Goal: Information Seeking & Learning: Learn about a topic

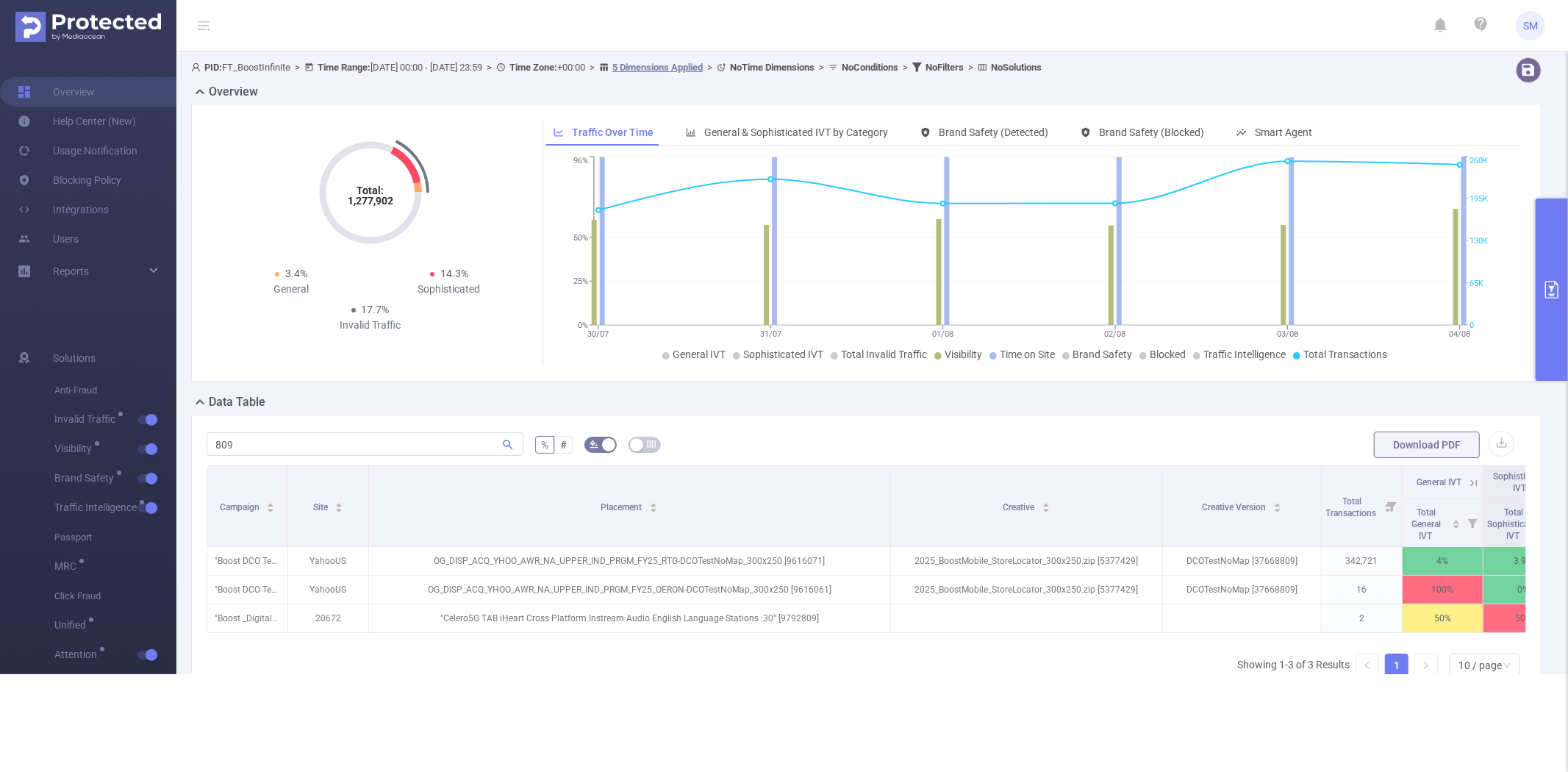
scroll to position [209, 0]
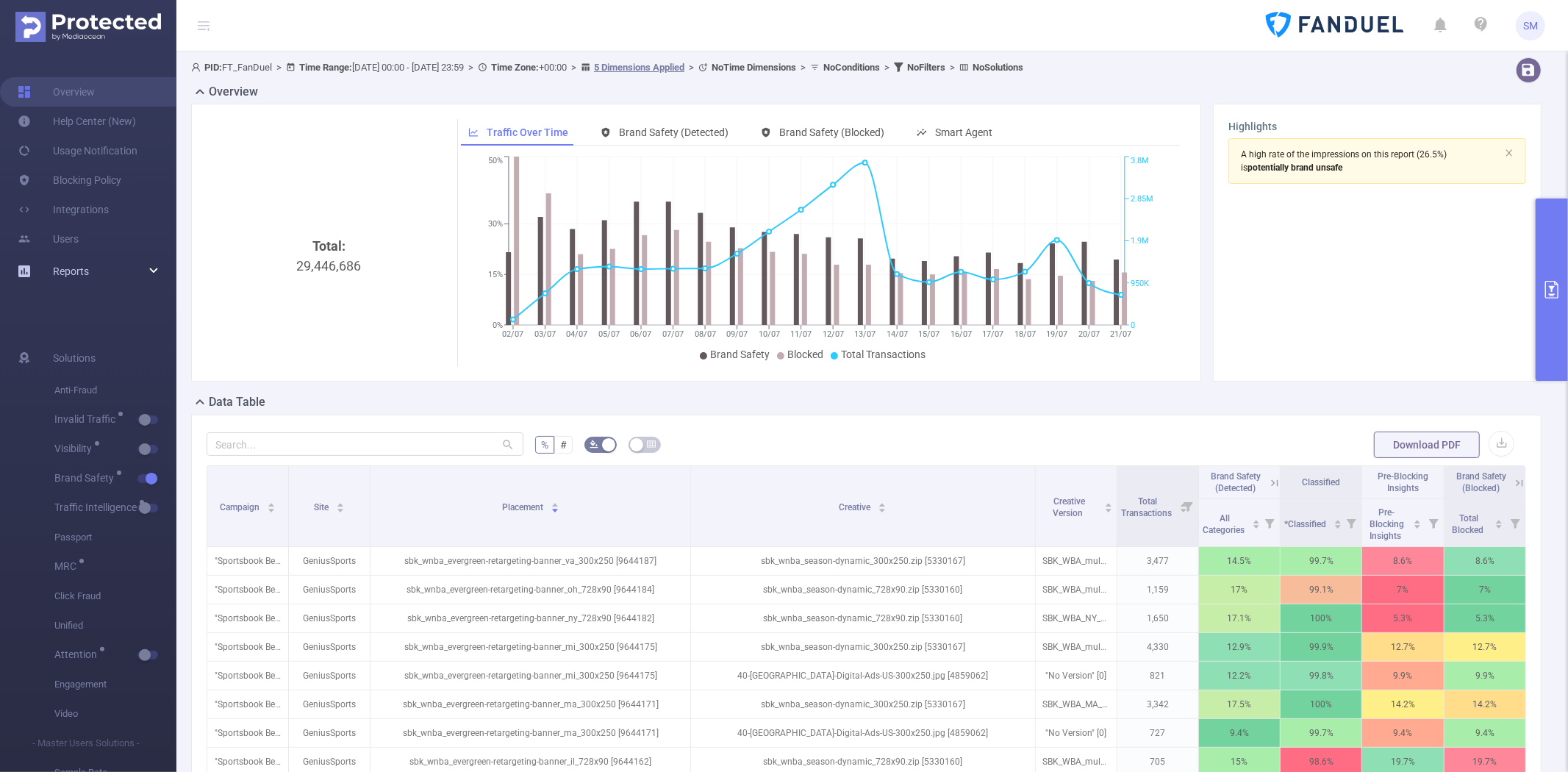
click at [144, 267] on div "Reports" at bounding box center [88, 271] width 177 height 30
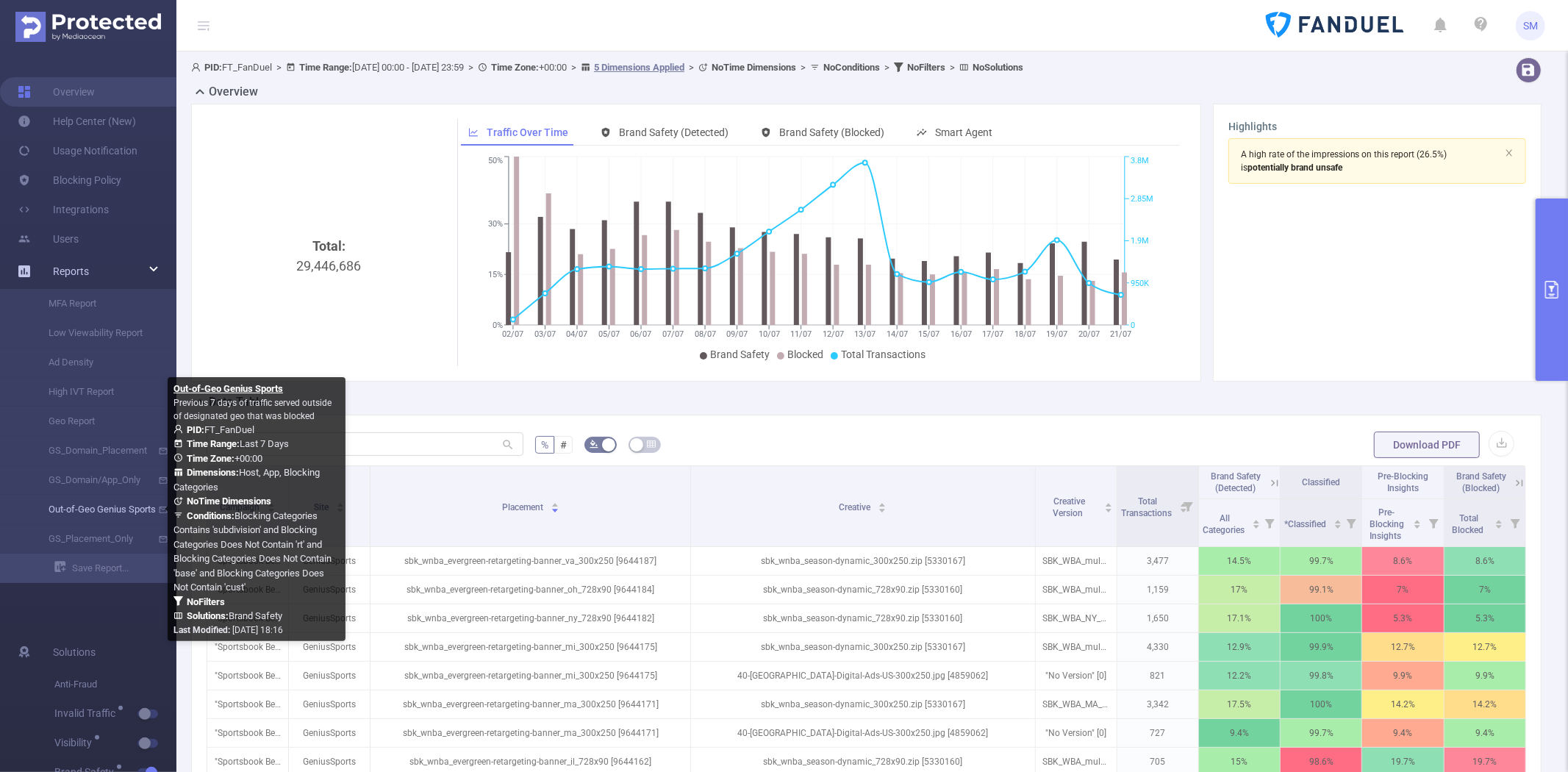
click at [114, 510] on link "Out-of-Geo Genius Sports" at bounding box center [94, 510] width 129 height 30
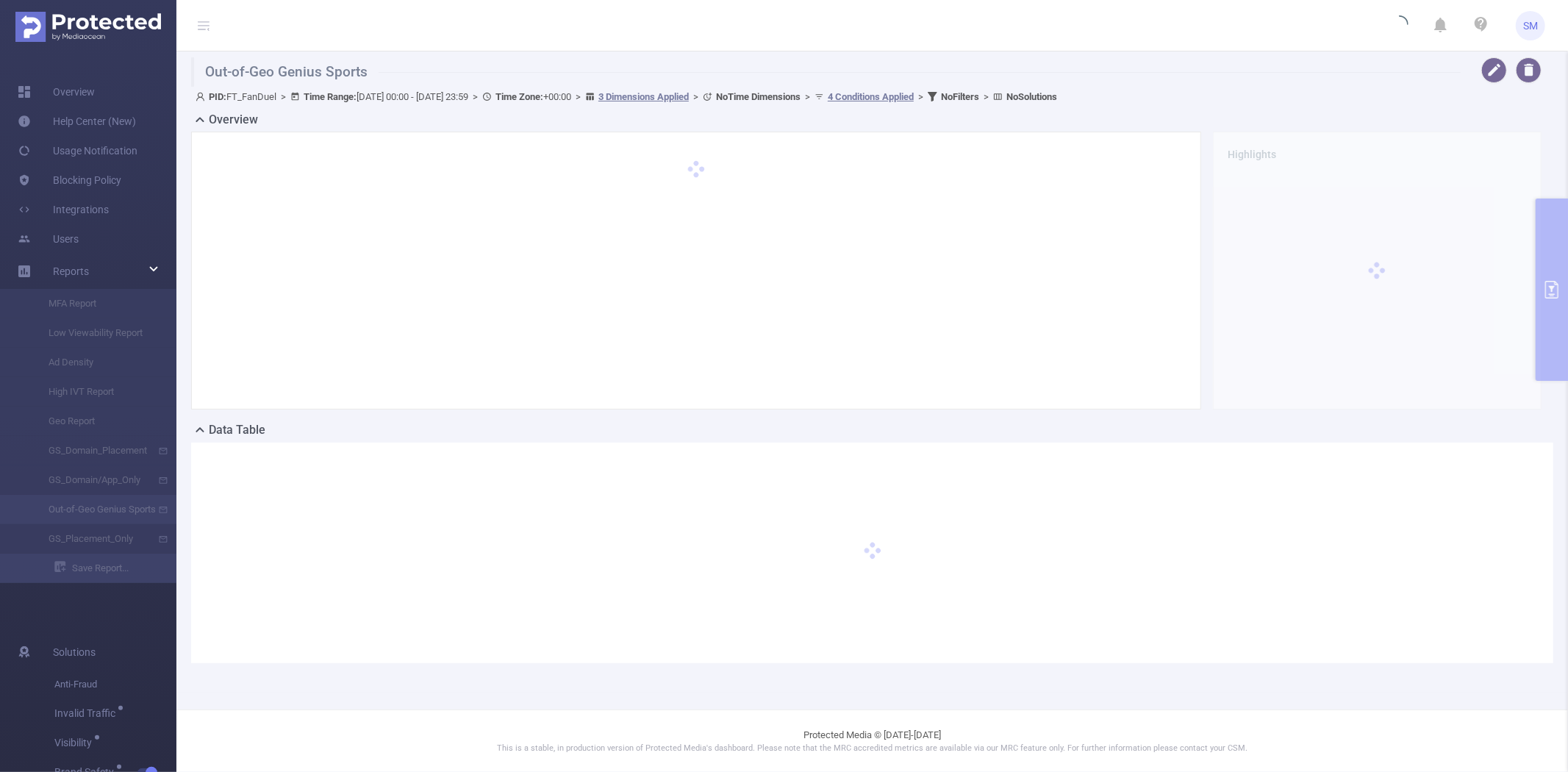
type input "2025-08-05 00:00"
type input "2025-08-11 23:59"
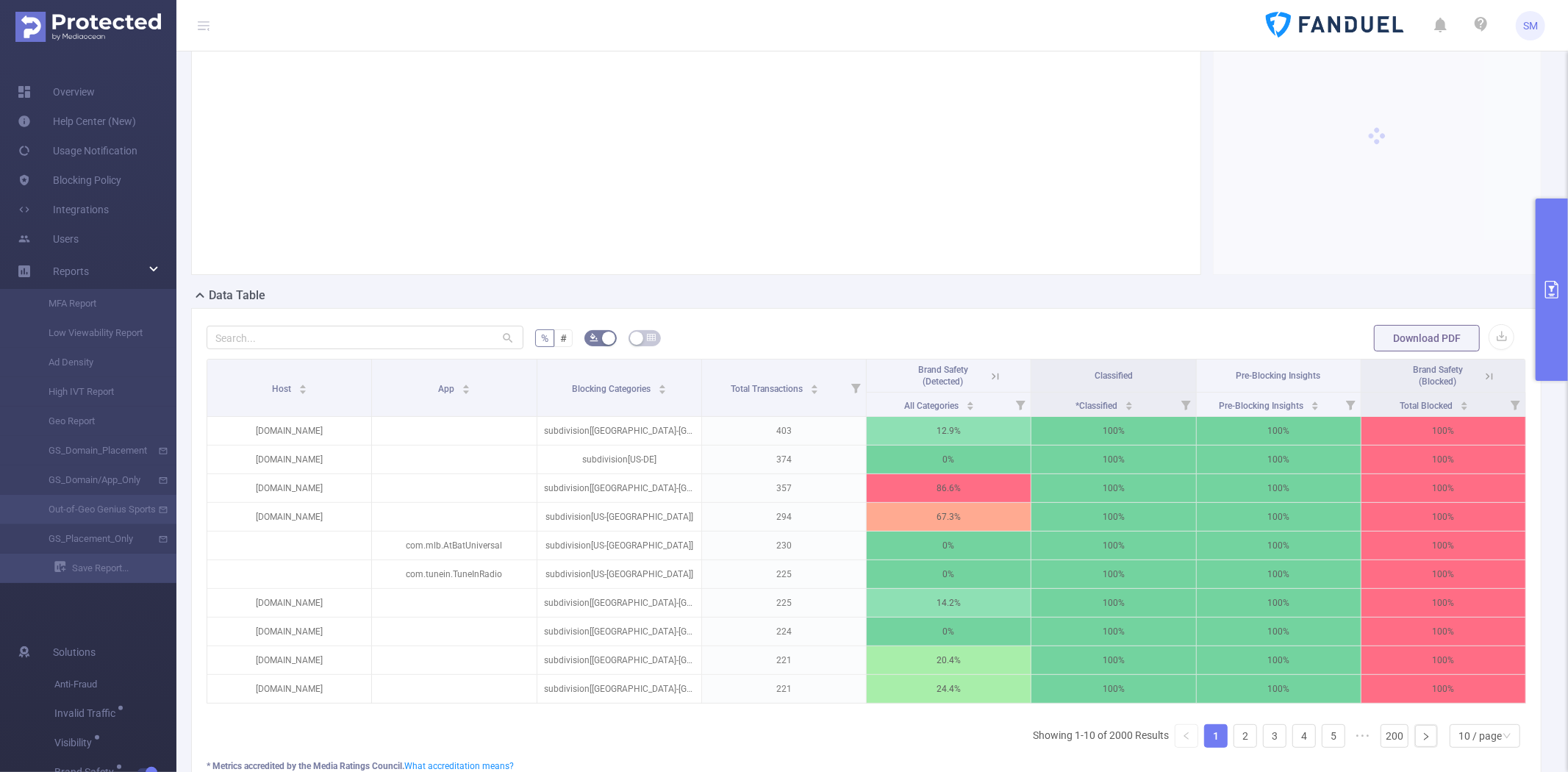
scroll to position [163, 0]
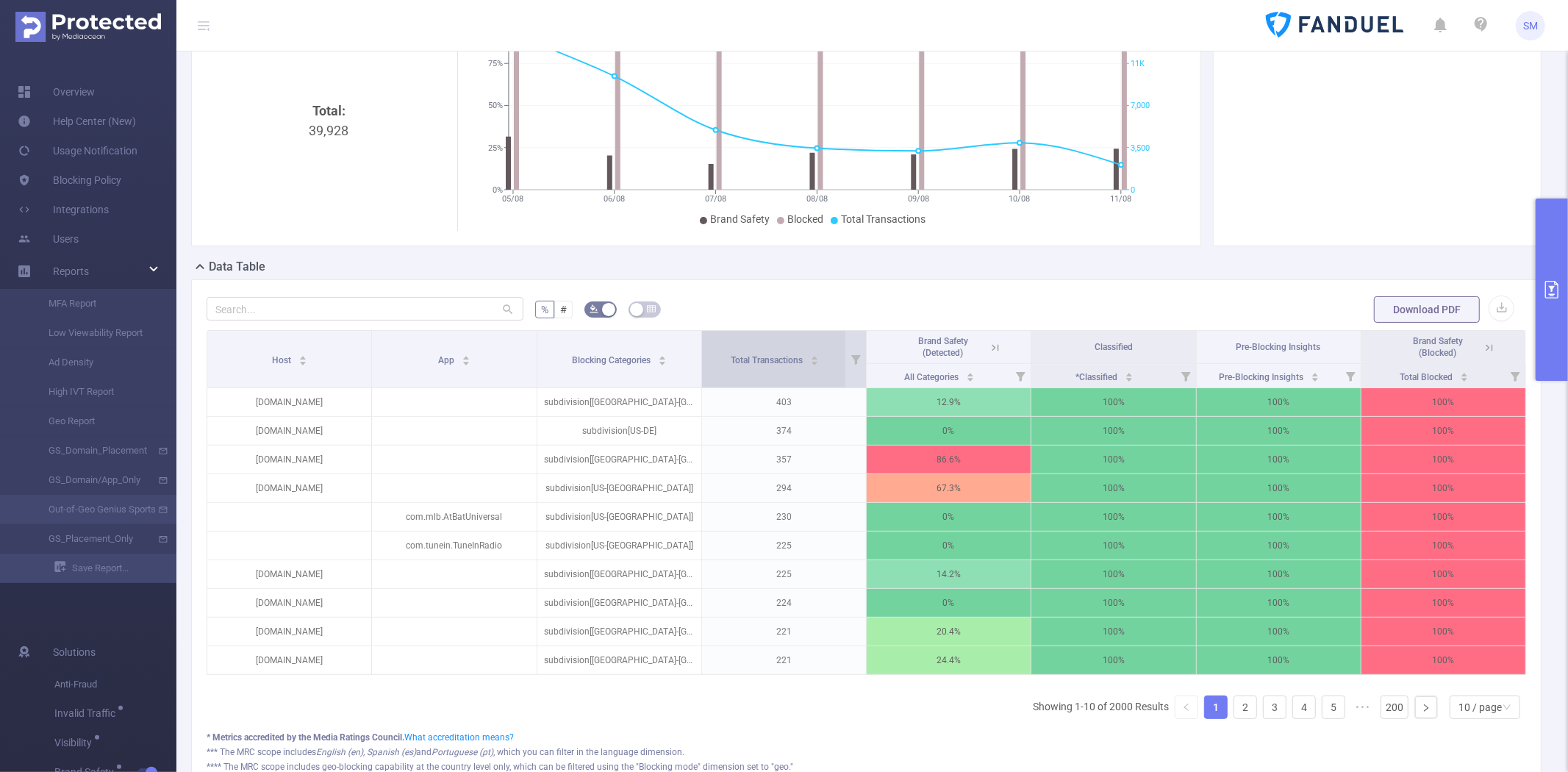
click at [759, 356] on span "Total Transactions" at bounding box center [768, 360] width 75 height 10
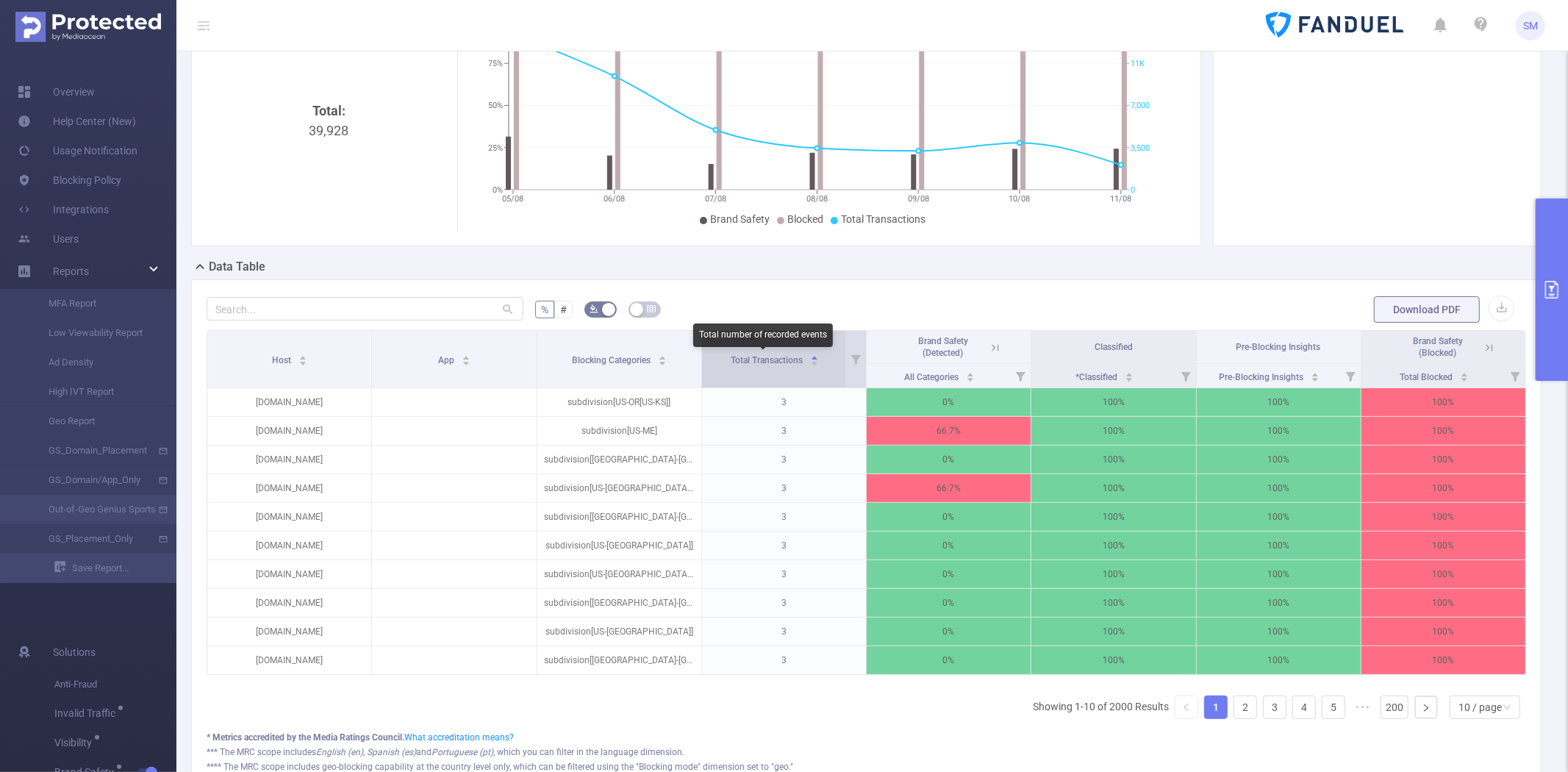
click at [759, 356] on span "Total Transactions" at bounding box center [768, 360] width 75 height 10
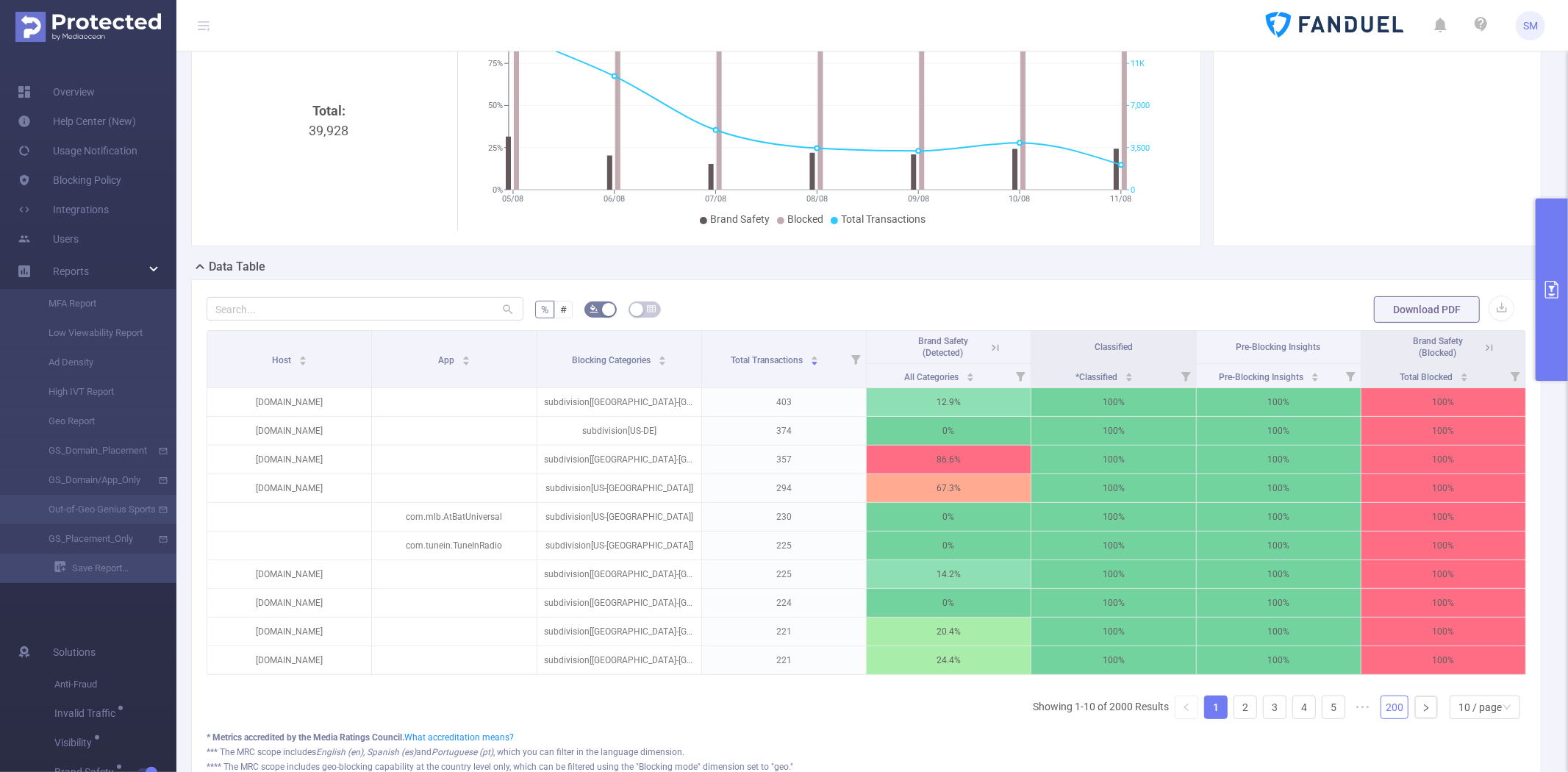
click at [1390, 716] on link "200" at bounding box center [1395, 707] width 26 height 22
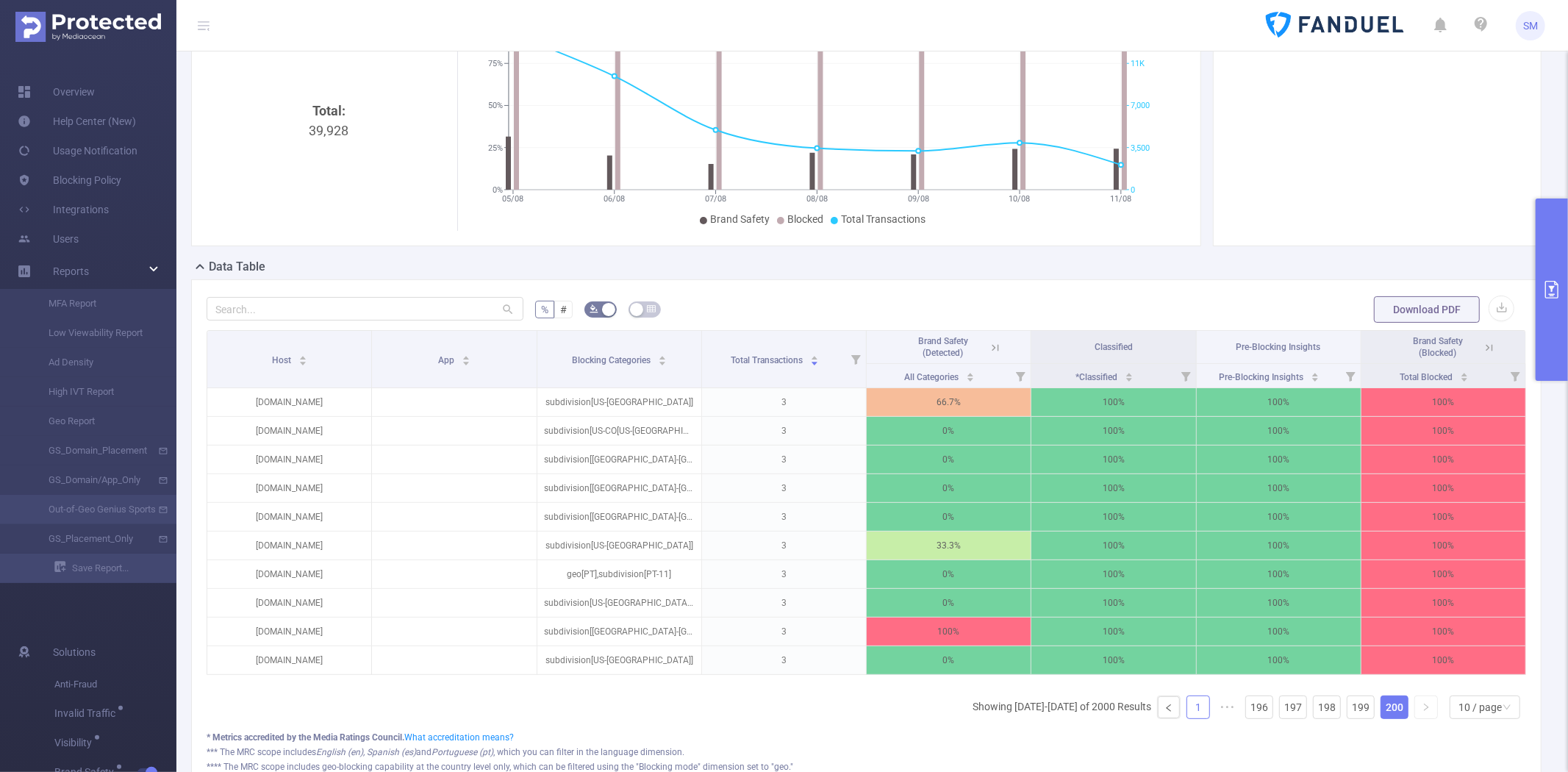
click at [1188, 718] on link "1" at bounding box center [1198, 707] width 22 height 22
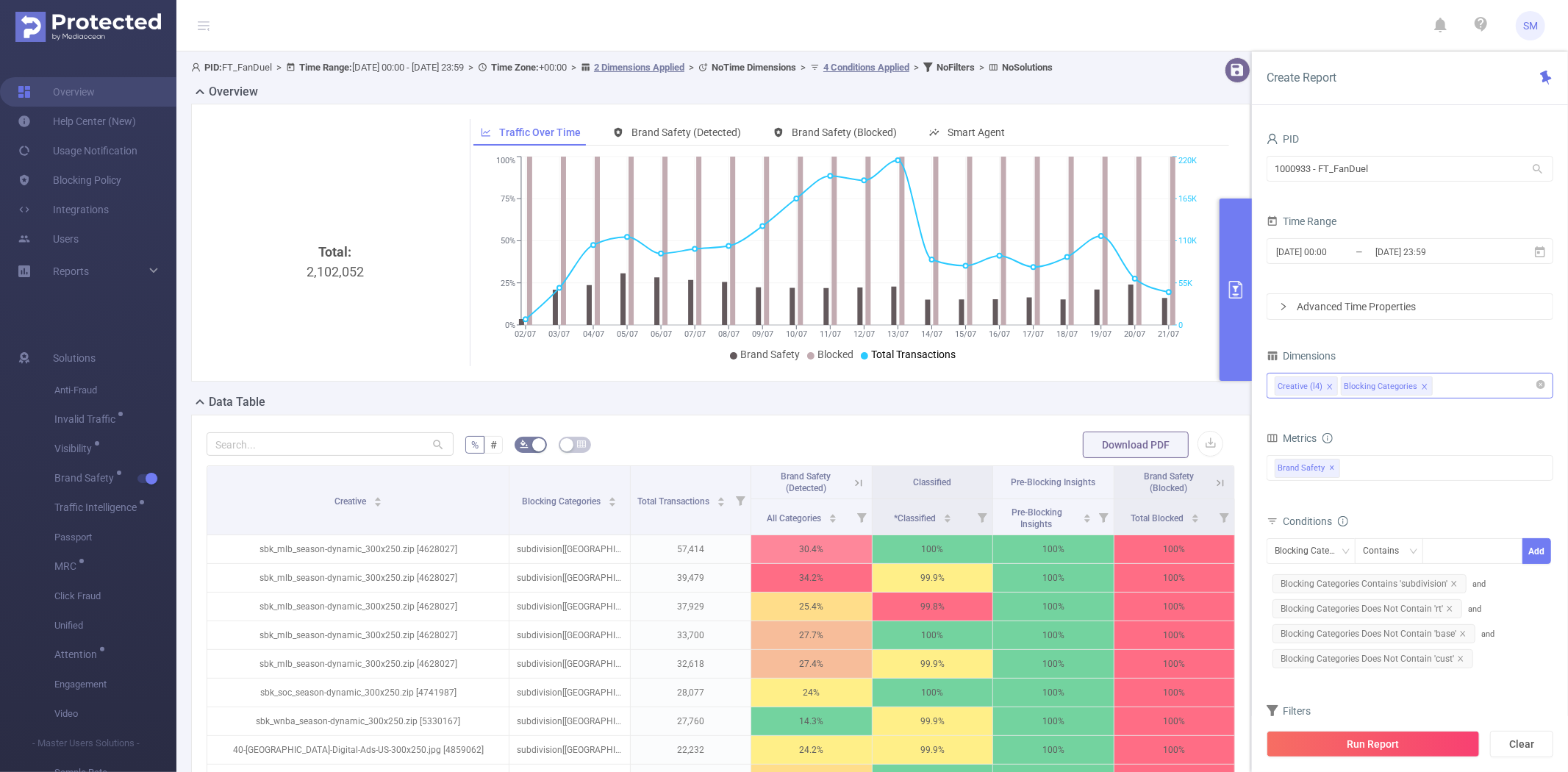
click at [1489, 384] on div "Creative (l4) Blocking Categories" at bounding box center [1410, 385] width 270 height 24
type input "p"
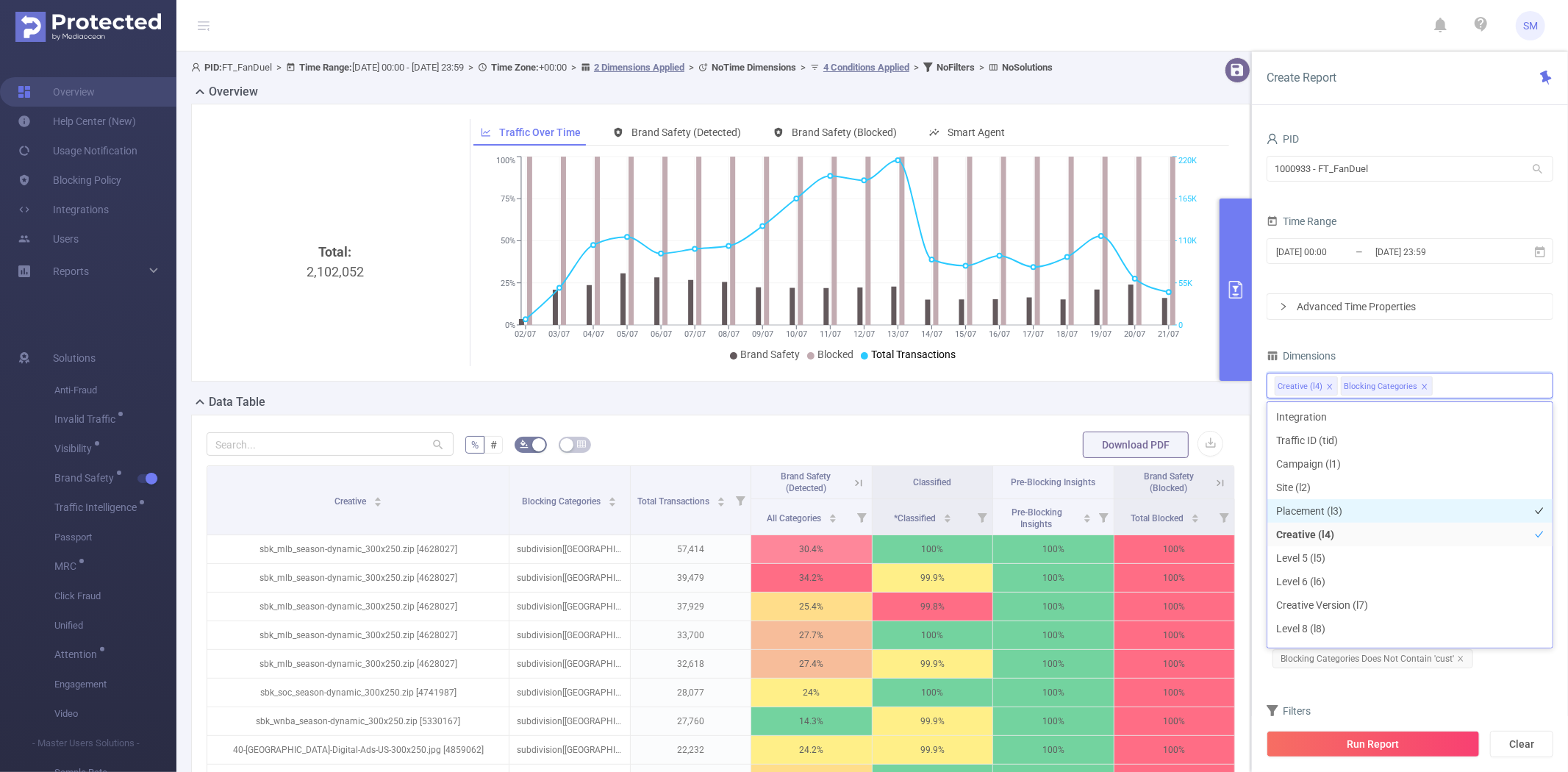
click at [1370, 512] on li "Placement (l3)" at bounding box center [1410, 510] width 285 height 23
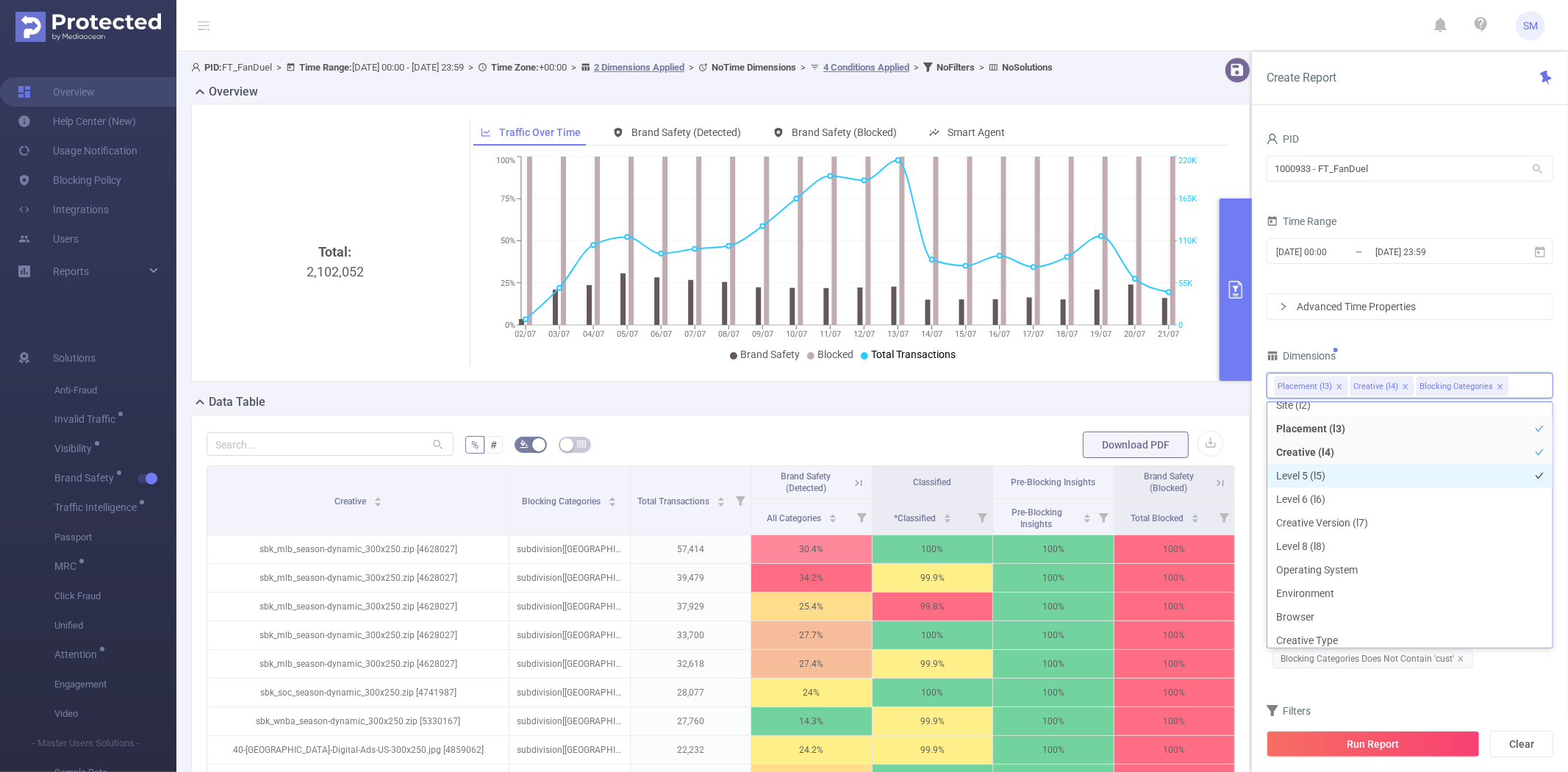
scroll to position [163, 0]
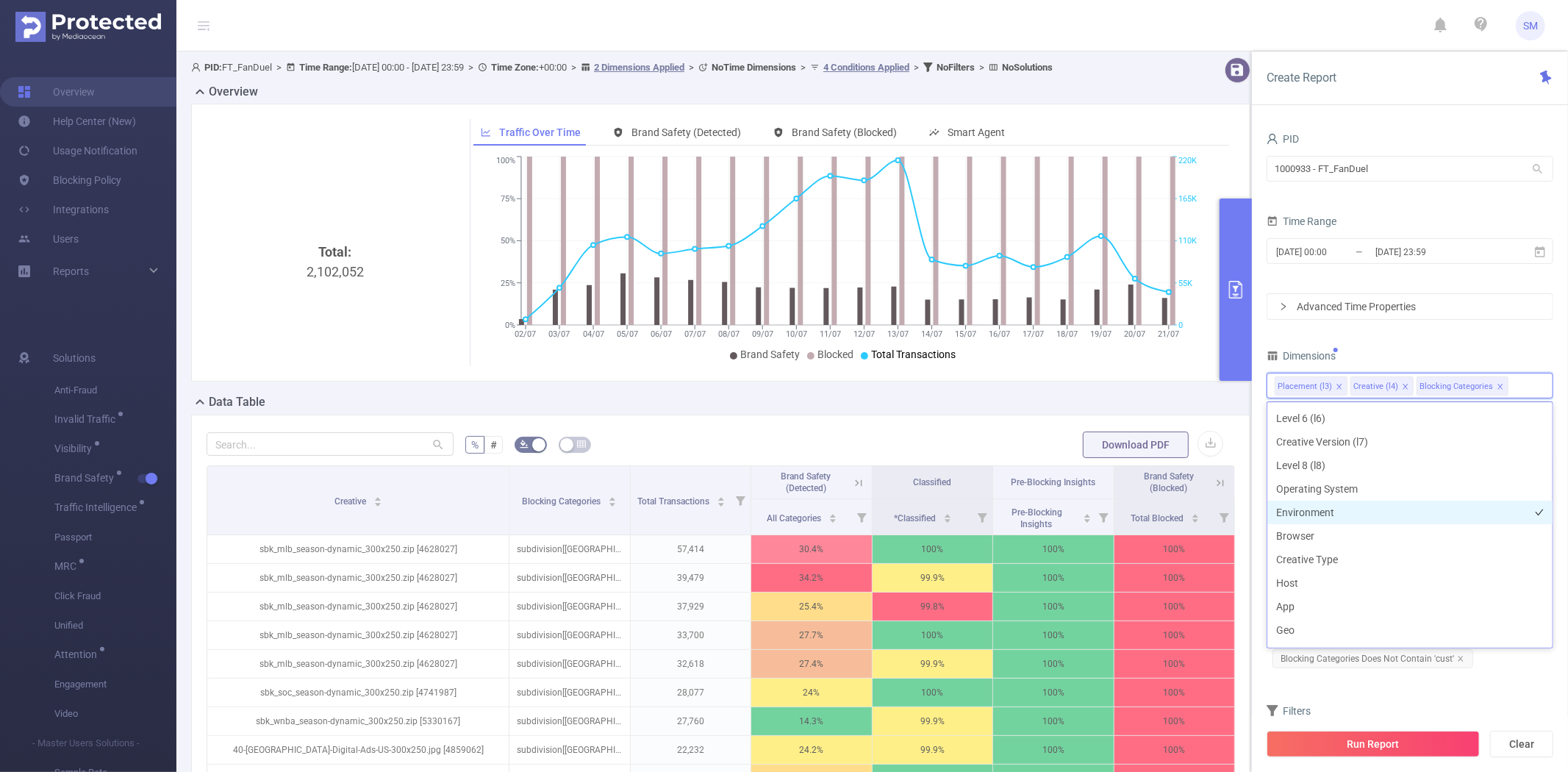
click at [1410, 509] on li "Environment" at bounding box center [1410, 512] width 285 height 23
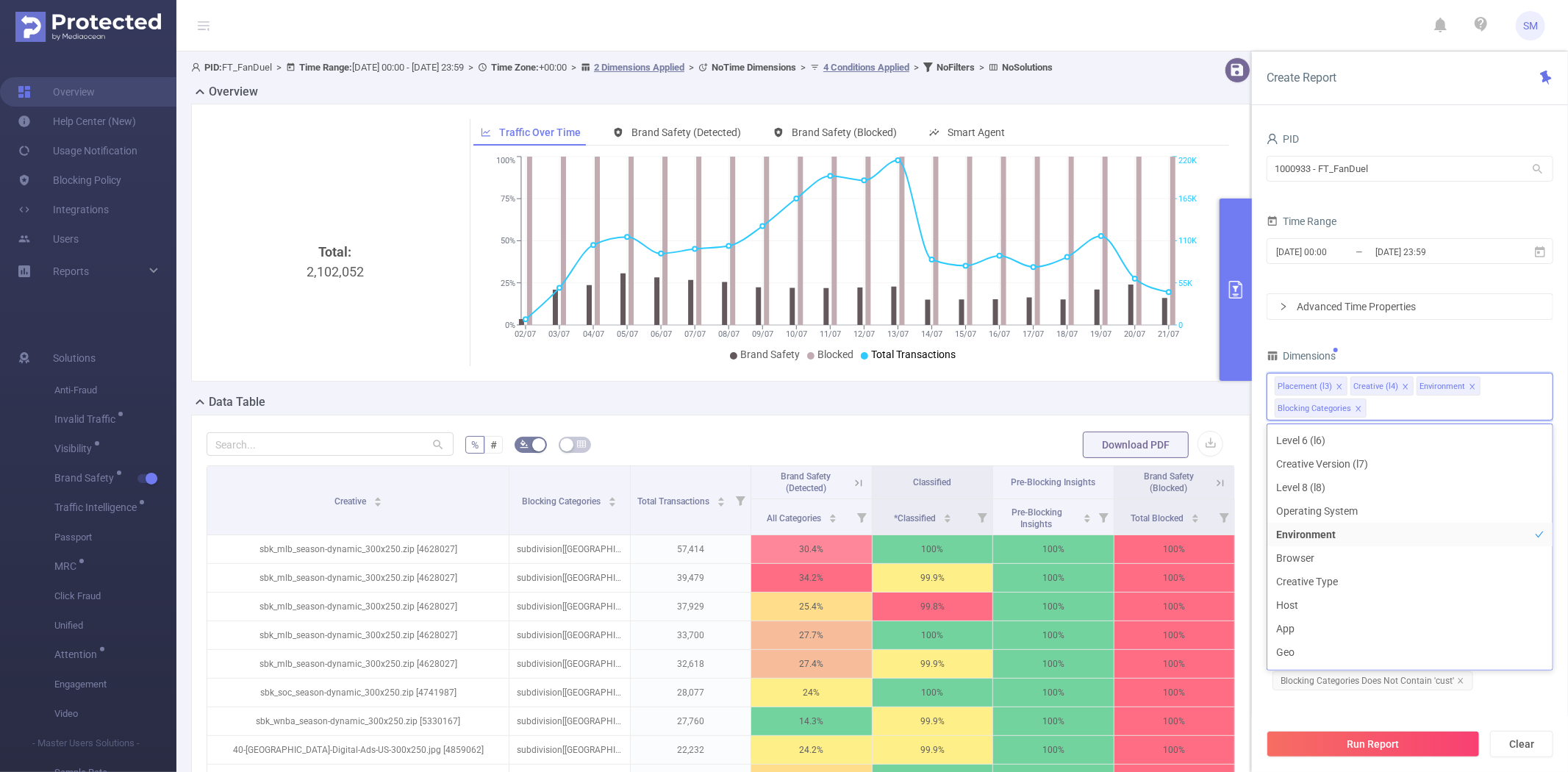
click at [1469, 331] on div "PID 1000933 - FT_FanDuel 1000933 - FT_FanDuel Time Range 2025-07-02 00:00 _ 202…" at bounding box center [1410, 461] width 286 height 666
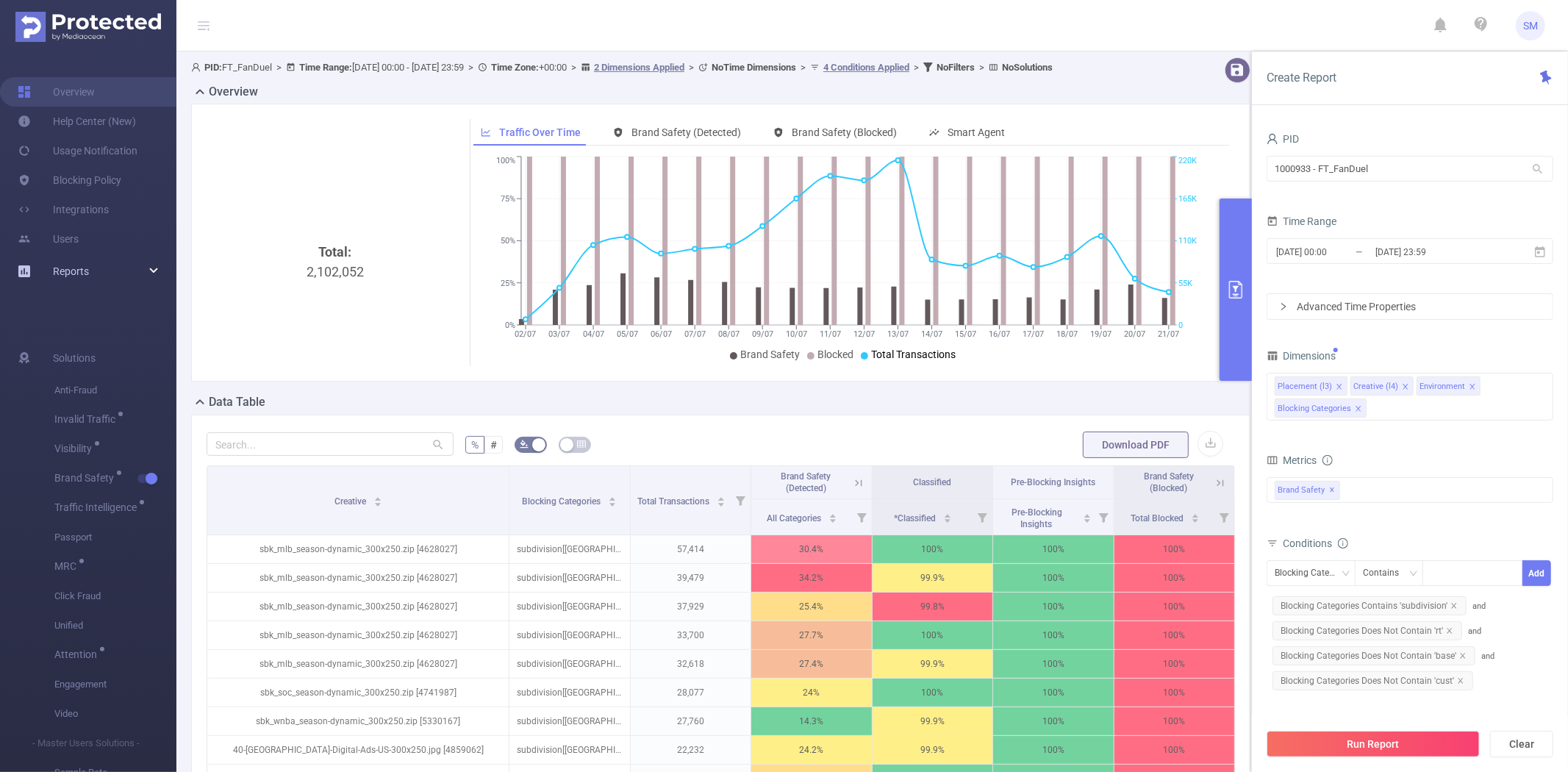
click at [152, 271] on icon at bounding box center [154, 271] width 7 height 0
